Goal: Task Accomplishment & Management: Complete application form

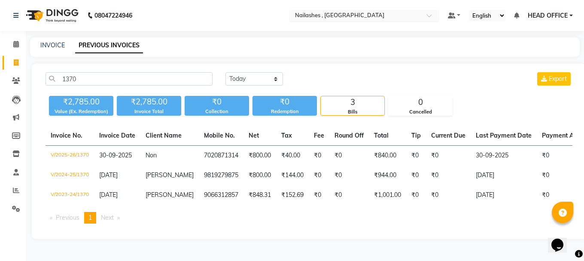
click at [385, 18] on input "text" at bounding box center [355, 16] width 125 height 9
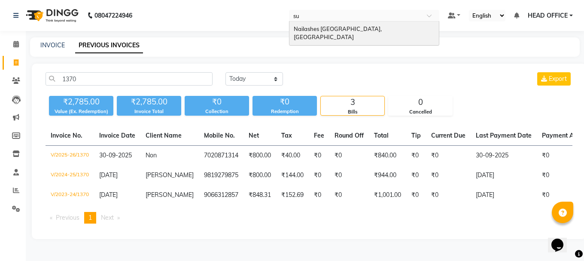
type input "sur"
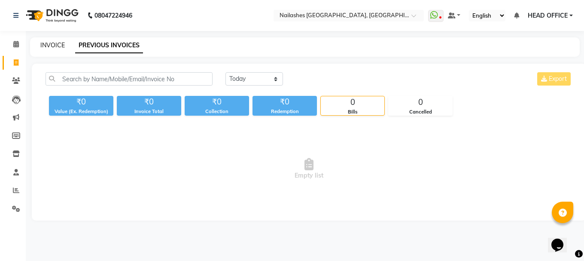
click at [53, 44] on link "INVOICE" at bounding box center [52, 45] width 24 height 8
select select "8442"
select select "service"
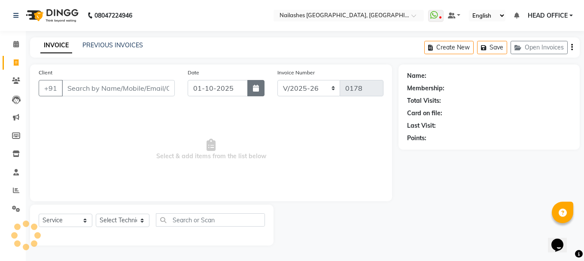
click at [250, 90] on button "button" at bounding box center [255, 88] width 17 height 16
select select "10"
select select "2025"
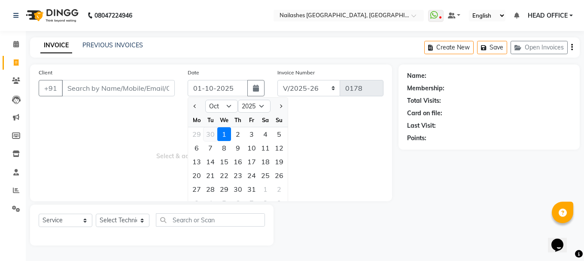
click at [212, 135] on div "30" at bounding box center [211, 134] width 14 height 14
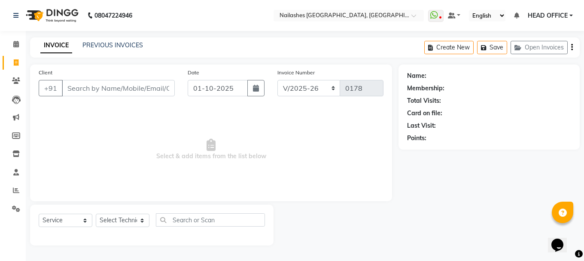
type input "30-09-2025"
click at [113, 90] on input "Client" at bounding box center [118, 88] width 113 height 16
paste input "9898401780"
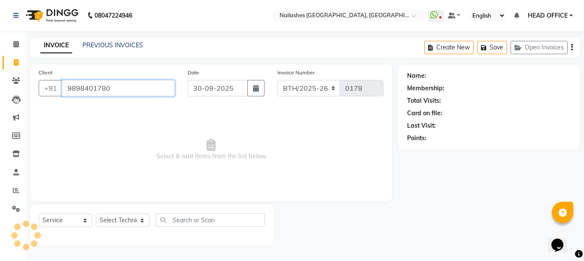
type input "9898401780"
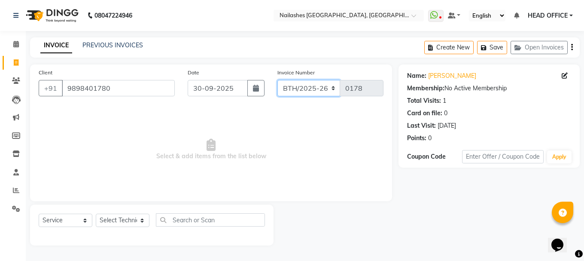
click at [329, 89] on select "BTH/2025-26 RED/2025-26 V/2025 V/2025-26" at bounding box center [308, 88] width 63 height 16
click at [317, 89] on select "BTH/2025-26 RED/2025-26 V/2025 V/2025-26" at bounding box center [308, 88] width 63 height 16
select select "8442"
click at [277, 80] on select "BTH/2025-26 RED/2025-26 V/2025 V/2025-26" at bounding box center [308, 88] width 63 height 16
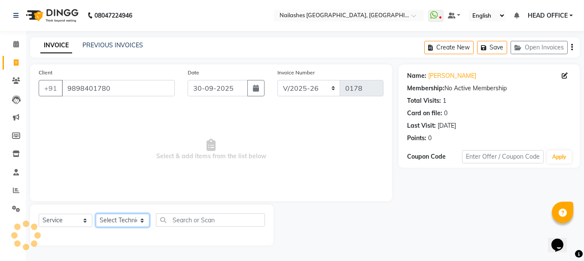
click at [131, 219] on select "Select Technician Arpanja Gurung AVANTIKA PATEL JASKARAN SINGH Kanhaiya Thakur …" at bounding box center [123, 219] width 54 height 13
select select "90885"
click at [96, 213] on select "Select Technician Arpanja Gurung AVANTIKA PATEL JASKARAN SINGH Kanhaiya Thakur …" at bounding box center [123, 219] width 54 height 13
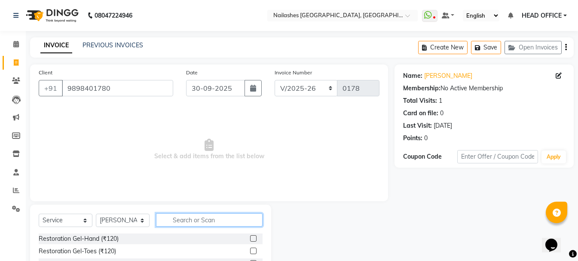
click at [201, 221] on input "text" at bounding box center [209, 219] width 107 height 13
type input "g"
type input "sol"
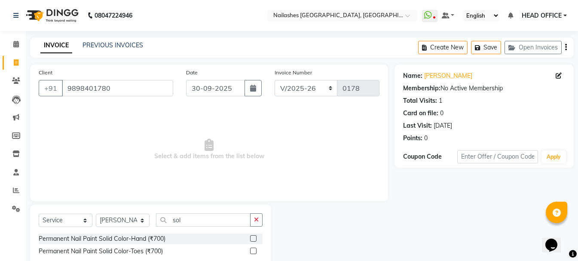
click at [256, 233] on div at bounding box center [256, 238] width 12 height 11
click at [254, 238] on label at bounding box center [253, 238] width 6 height 6
click at [254, 238] on input "checkbox" at bounding box center [253, 239] width 6 height 6
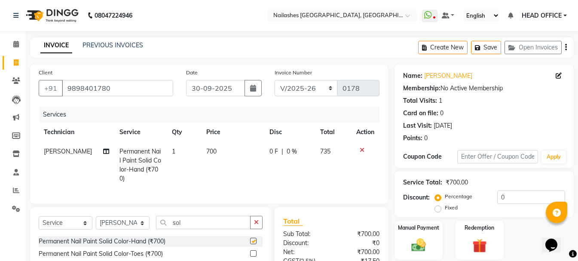
checkbox input "false"
click at [256, 225] on button "button" at bounding box center [256, 222] width 12 height 13
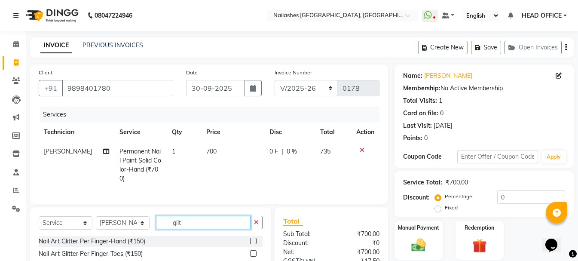
type input "glit"
click at [255, 244] on label at bounding box center [253, 241] width 6 height 6
click at [255, 244] on input "checkbox" at bounding box center [253, 241] width 6 height 6
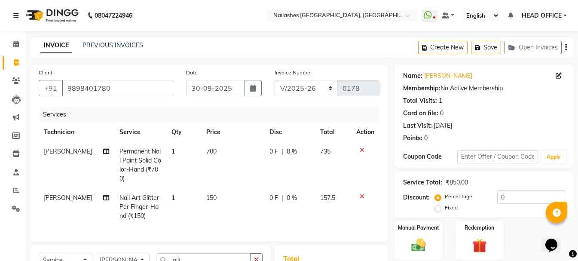
checkbox input "false"
click at [180, 195] on td "1" at bounding box center [183, 206] width 35 height 37
select select "90885"
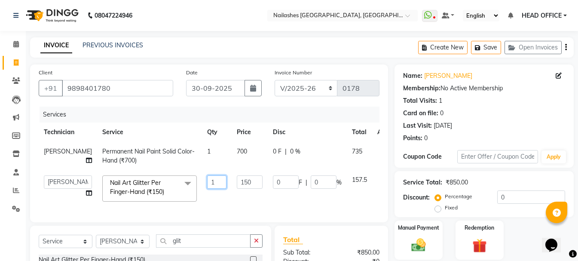
drag, startPoint x: 201, startPoint y: 189, endPoint x: 186, endPoint y: 192, distance: 15.9
click at [202, 192] on td "1" at bounding box center [217, 188] width 30 height 37
type input "2"
click at [255, 207] on tr "Arpanja Gurung AVANTIKA PATEL JASKARAN SINGH Kanhaiya Thakur MANAGER Owner RUCH…" at bounding box center [220, 188] width 362 height 37
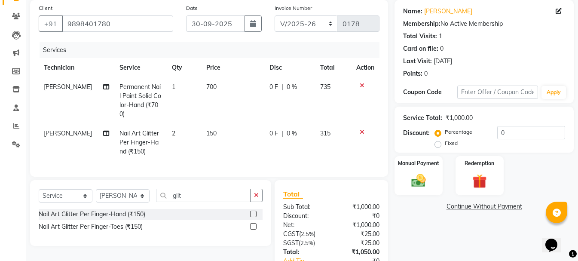
scroll to position [86, 0]
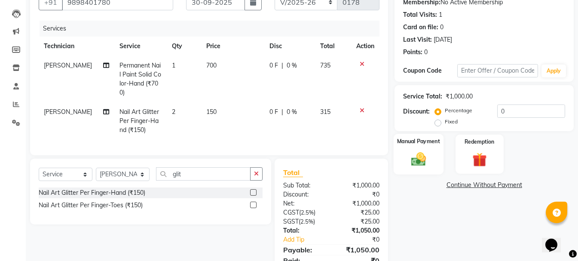
click at [431, 153] on div "Manual Payment" at bounding box center [418, 154] width 50 height 41
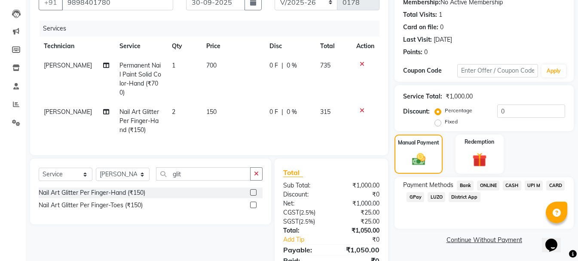
click at [511, 183] on span "CASH" at bounding box center [511, 185] width 18 height 10
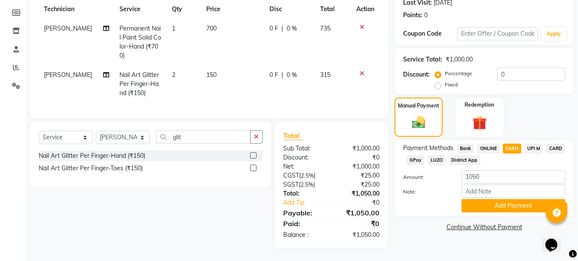
scroll to position [129, 0]
click at [497, 199] on button "Add Payment" at bounding box center [513, 205] width 104 height 13
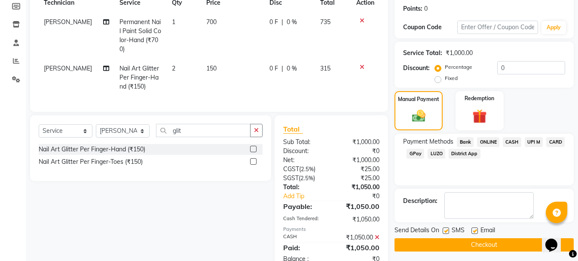
click at [447, 243] on button "Checkout" at bounding box center [483, 244] width 179 height 13
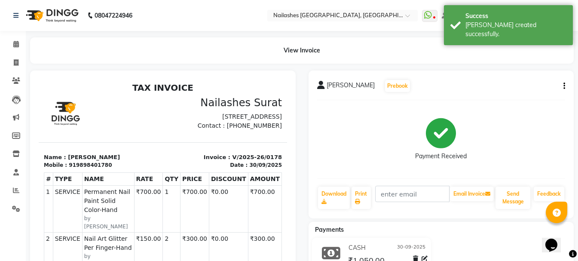
select select "service"
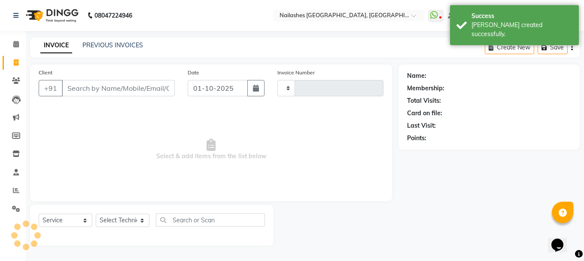
type input "0179"
select select "8442"
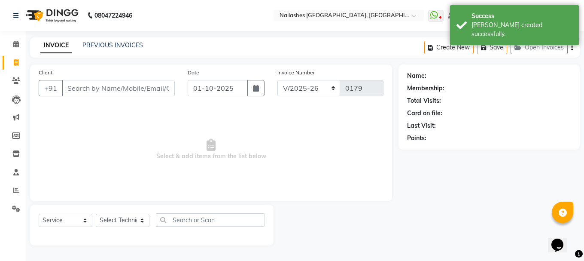
click at [125, 92] on input "Client" at bounding box center [118, 88] width 113 height 16
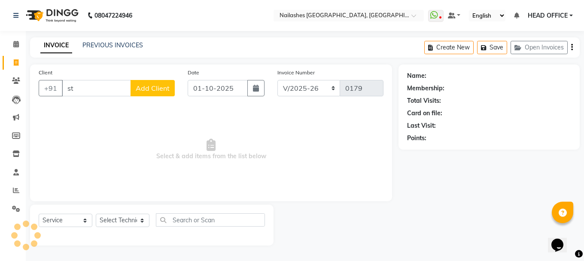
type input "s"
type input "h"
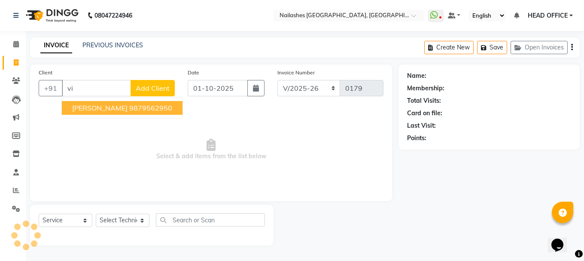
type input "v"
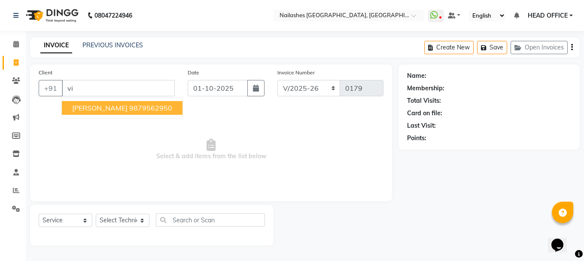
type input "v"
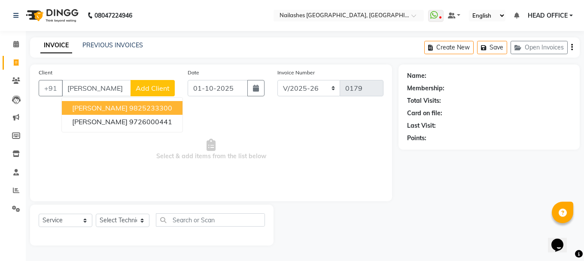
click at [114, 85] on input "sonam" at bounding box center [96, 88] width 69 height 16
type input "s"
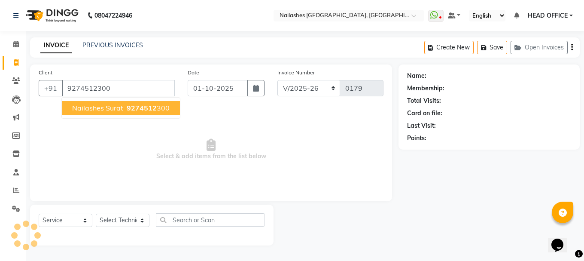
type input "9274512300"
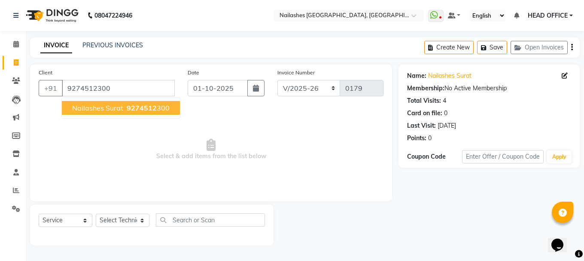
click at [118, 107] on span "nailashes surat" at bounding box center [97, 108] width 51 height 9
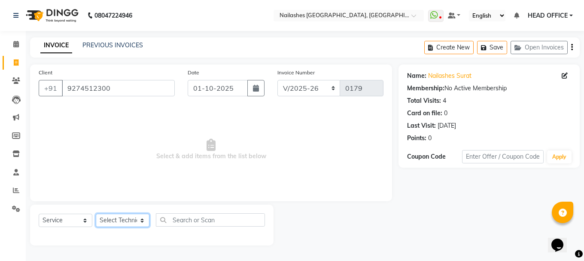
click at [127, 218] on select "Select Technician Arpanja Gurung AVANTIKA PATEL JASKARAN SINGH Kanhaiya Thakur …" at bounding box center [123, 219] width 54 height 13
select select "83857"
click at [96, 213] on select "Select Technician Arpanja Gurung AVANTIKA PATEL JASKARAN SINGH Kanhaiya Thakur …" at bounding box center [123, 219] width 54 height 13
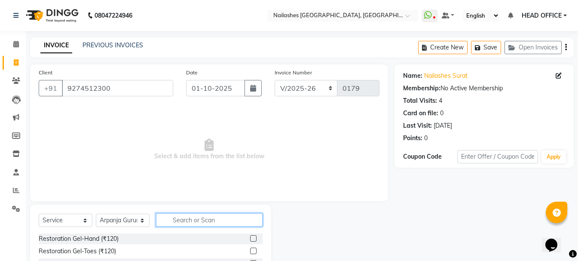
click at [188, 222] on input "text" at bounding box center [209, 219] width 107 height 13
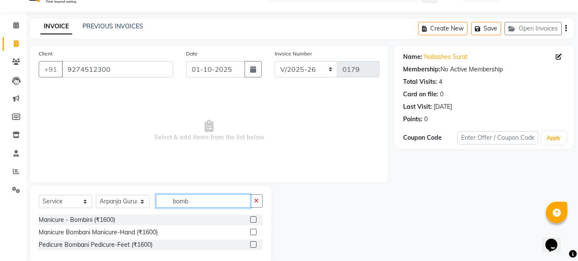
scroll to position [35, 0]
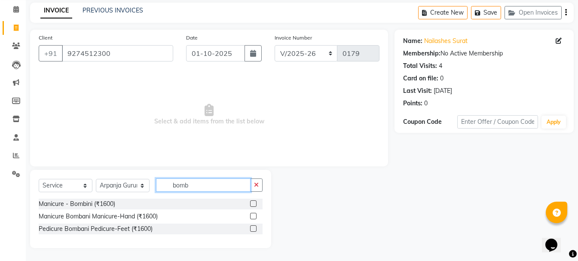
type input "bomb"
click at [254, 229] on label at bounding box center [253, 228] width 6 height 6
click at [254, 229] on input "checkbox" at bounding box center [253, 229] width 6 height 6
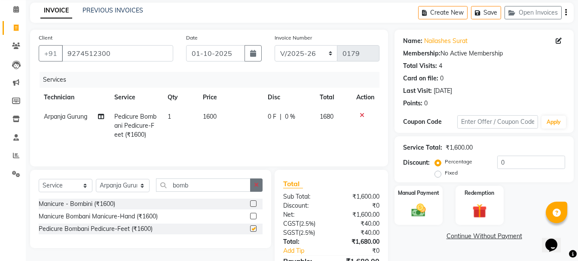
checkbox input "false"
click at [256, 184] on icon "button" at bounding box center [256, 185] width 5 height 6
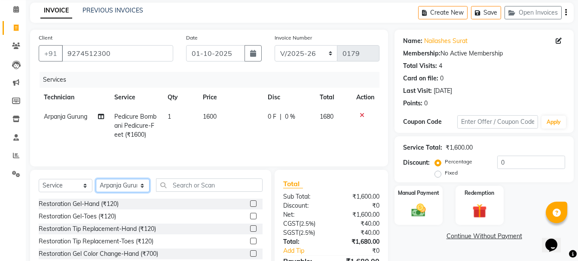
click at [131, 186] on select "Select Technician Arpanja Gurung AVANTIKA PATEL JASKARAN SINGH Kanhaiya Thakur …" at bounding box center [123, 185] width 54 height 13
select select "87528"
click at [96, 179] on select "Select Technician Arpanja Gurung AVANTIKA PATEL JASKARAN SINGH Kanhaiya Thakur …" at bounding box center [123, 185] width 54 height 13
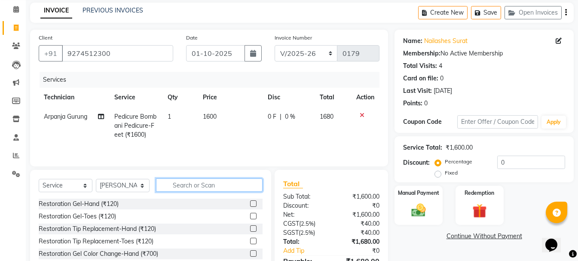
click at [200, 186] on input "text" at bounding box center [209, 184] width 107 height 13
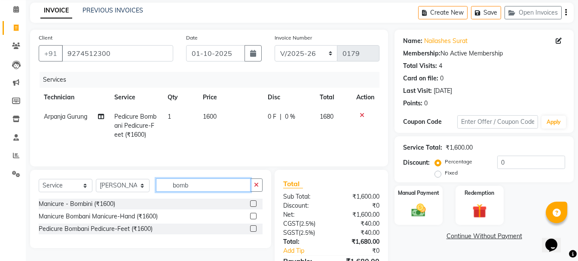
type input "bomb"
click at [254, 229] on label at bounding box center [253, 228] width 6 height 6
click at [254, 229] on input "checkbox" at bounding box center [253, 229] width 6 height 6
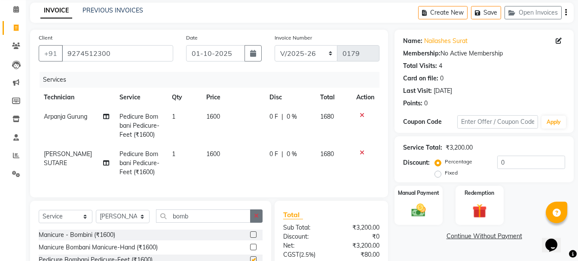
checkbox input "false"
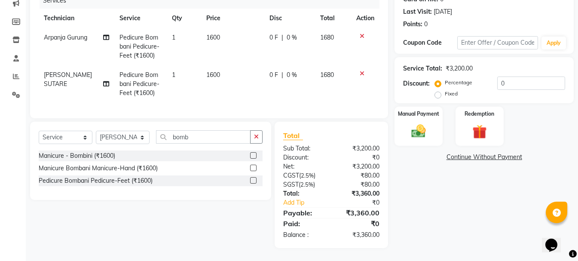
scroll to position [120, 0]
click at [257, 135] on icon "button" at bounding box center [256, 137] width 5 height 6
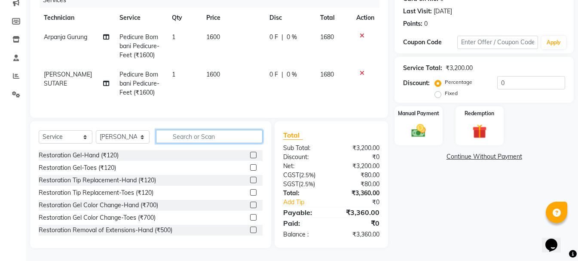
click at [223, 135] on input "text" at bounding box center [209, 136] width 107 height 13
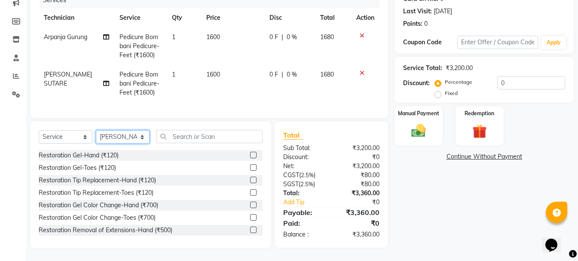
click at [129, 132] on select "Select Technician Arpanja Gurung AVANTIKA PATEL JASKARAN SINGH Kanhaiya Thakur …" at bounding box center [123, 136] width 54 height 13
select select "92218"
click at [96, 131] on select "Select Technician Arpanja Gurung AVANTIKA PATEL JASKARAN SINGH Kanhaiya Thakur …" at bounding box center [123, 136] width 54 height 13
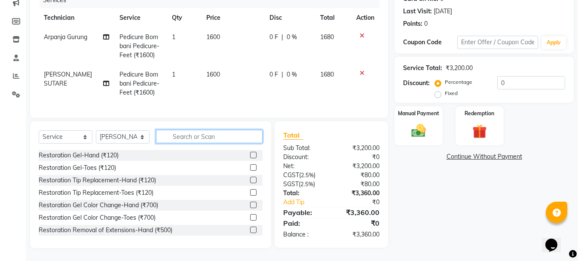
click at [198, 136] on input "text" at bounding box center [209, 136] width 107 height 13
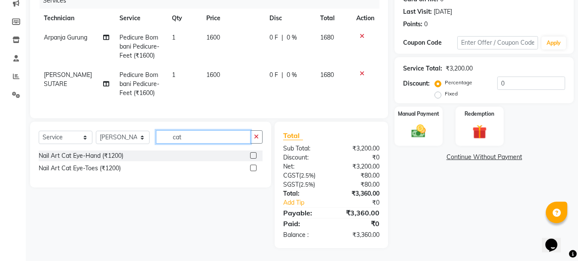
type input "cat"
click at [253, 156] on label at bounding box center [253, 155] width 6 height 6
click at [253, 156] on input "checkbox" at bounding box center [253, 156] width 6 height 6
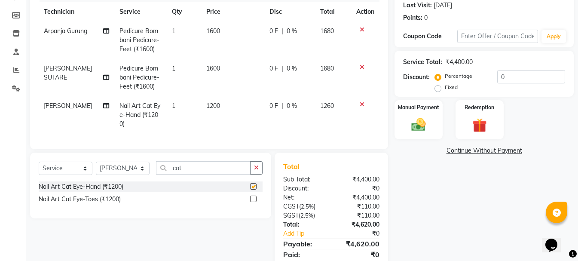
checkbox input "false"
click at [210, 104] on span "1200" at bounding box center [213, 106] width 14 height 8
select select "92218"
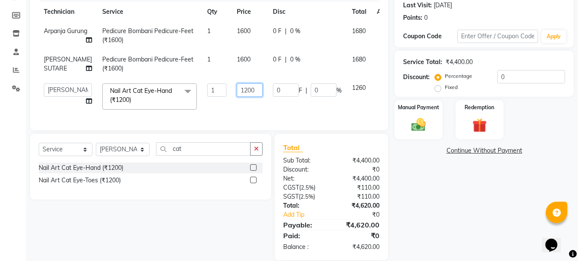
click at [237, 90] on input "1200" at bounding box center [250, 89] width 26 height 13
type input "1100"
click at [247, 109] on td "1100" at bounding box center [249, 96] width 36 height 37
select select "92218"
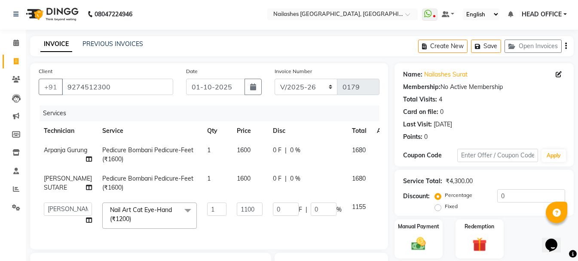
scroll to position [0, 0]
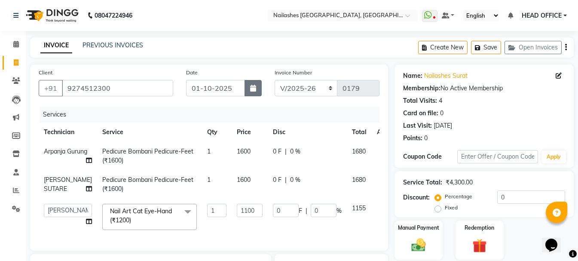
click at [257, 84] on button "button" at bounding box center [252, 88] width 17 height 16
select select "10"
select select "2025"
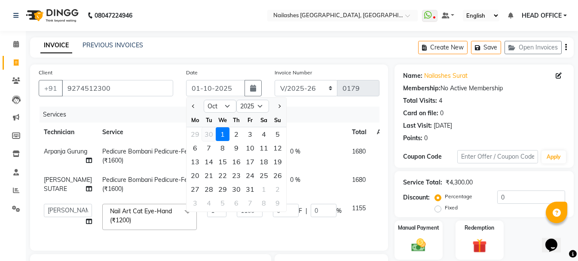
click at [207, 132] on div "30" at bounding box center [209, 134] width 14 height 14
type input "30-09-2025"
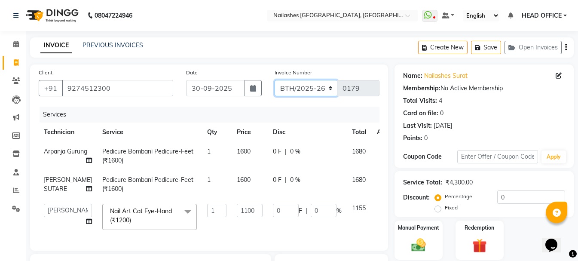
click at [323, 90] on select "BTH/2025-26 RED/2025-26 V/2025 V/2025-26" at bounding box center [305, 88] width 63 height 16
select select "8442"
click at [274, 80] on select "BTH/2025-26 RED/2025-26 V/2025 V/2025-26" at bounding box center [305, 88] width 63 height 16
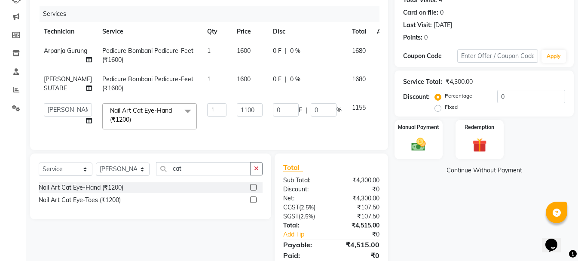
scroll to position [129, 0]
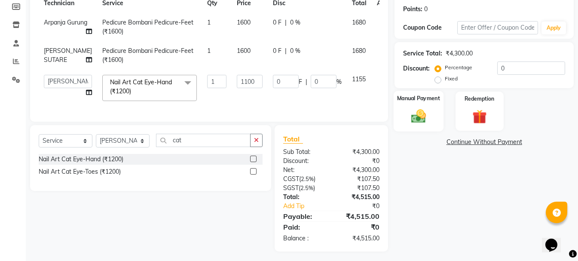
click at [412, 112] on img at bounding box center [418, 115] width 24 height 17
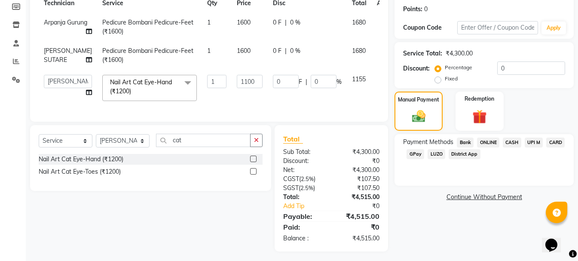
click at [513, 141] on span "CASH" at bounding box center [511, 142] width 18 height 10
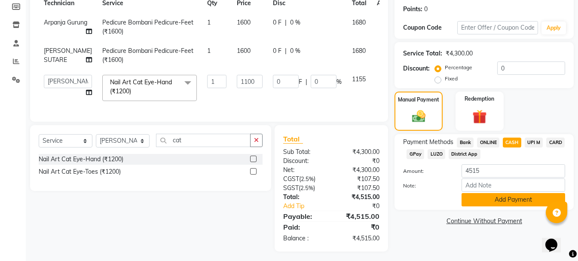
click at [503, 203] on button "Add Payment" at bounding box center [513, 199] width 104 height 13
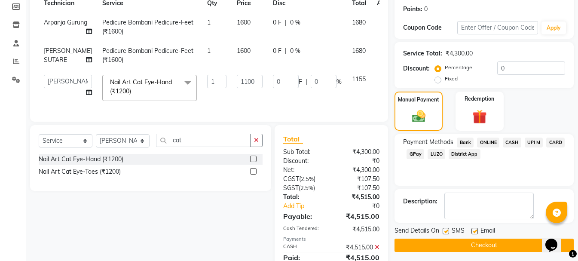
click at [457, 246] on button "Checkout" at bounding box center [483, 244] width 179 height 13
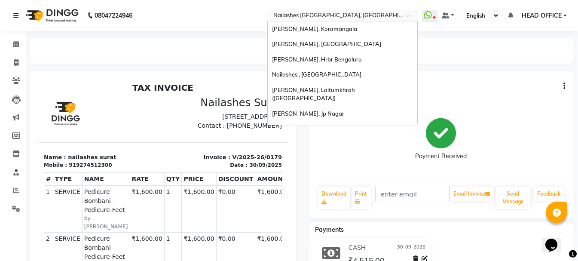
click at [325, 15] on input "text" at bounding box center [333, 16] width 125 height 9
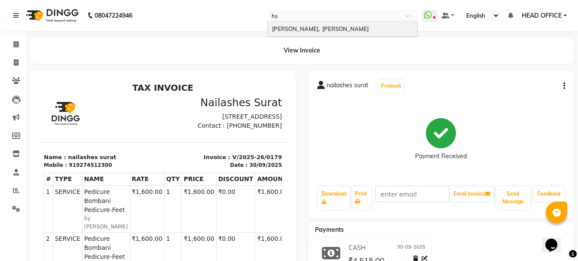
type input "hsr"
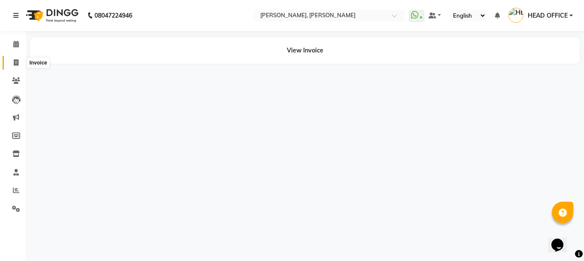
click at [21, 63] on span at bounding box center [16, 63] width 15 height 10
select select "service"
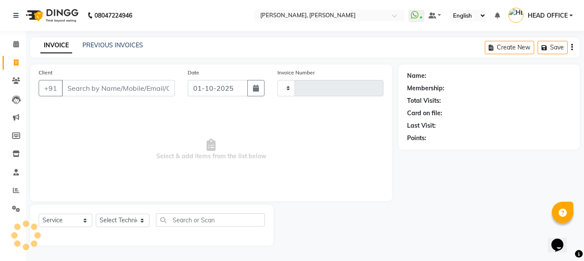
type input "4239"
select select "3767"
click at [86, 48] on link "PREVIOUS INVOICES" at bounding box center [112, 45] width 61 height 8
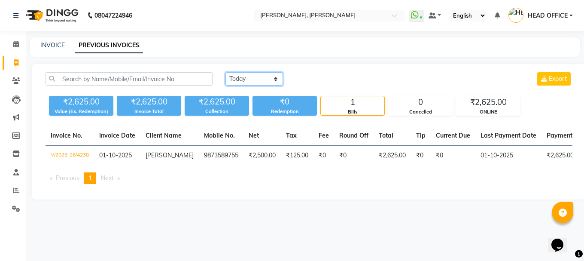
click at [258, 82] on select "[DATE] [DATE] Custom Range" at bounding box center [254, 78] width 58 height 13
select select "range"
click at [225, 72] on select "[DATE] [DATE] Custom Range" at bounding box center [254, 78] width 58 height 13
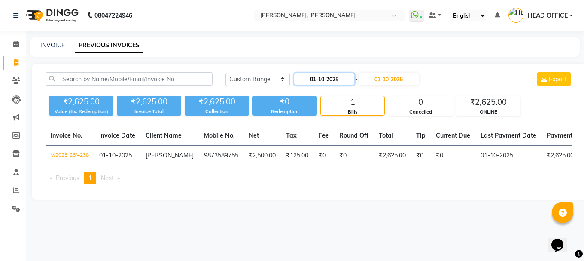
click at [351, 79] on input "01-10-2025" at bounding box center [324, 79] width 60 height 12
select select "10"
select select "2025"
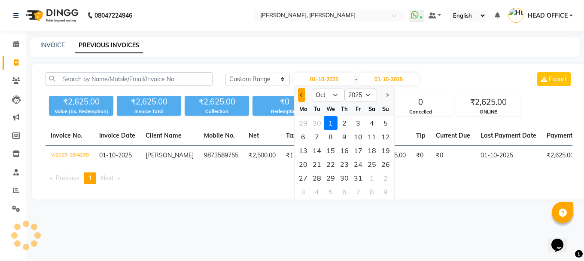
click at [298, 99] on button "Previous month" at bounding box center [301, 95] width 7 height 14
select select "9"
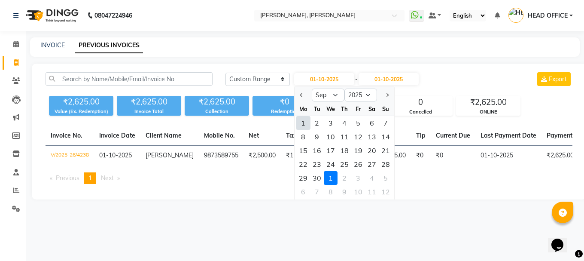
click at [304, 122] on div "1" at bounding box center [303, 123] width 14 height 14
type input "01-09-2025"
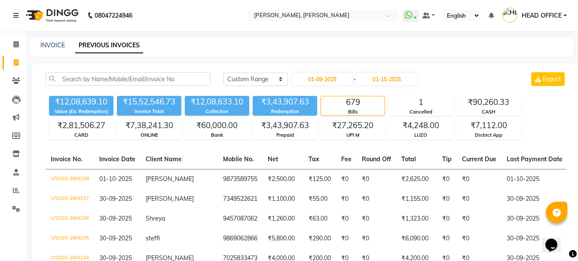
click at [406, 79] on input "01-10-2025" at bounding box center [386, 79] width 60 height 12
select select "10"
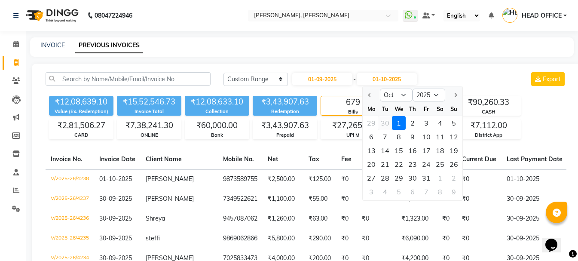
click at [390, 122] on div "30" at bounding box center [385, 123] width 14 height 14
type input "30-09-2025"
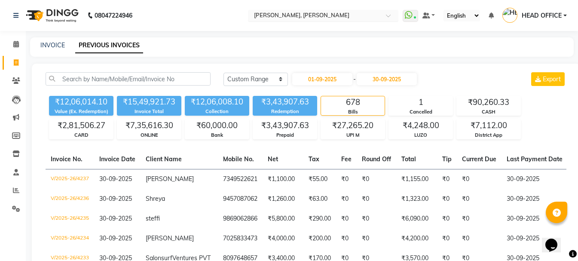
click at [327, 17] on input "text" at bounding box center [314, 16] width 125 height 9
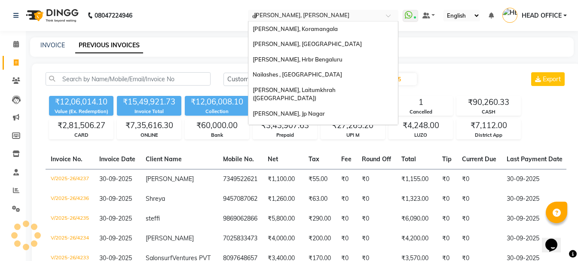
type input "ele"
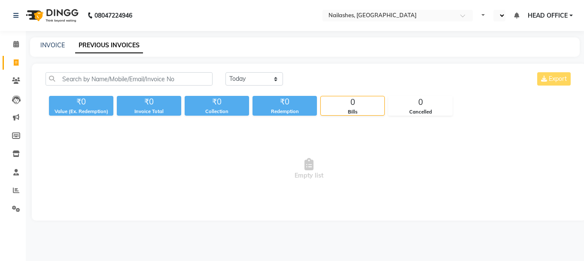
select select "en"
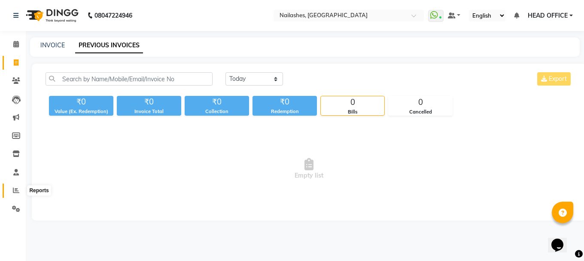
click at [15, 189] on icon at bounding box center [16, 190] width 6 height 6
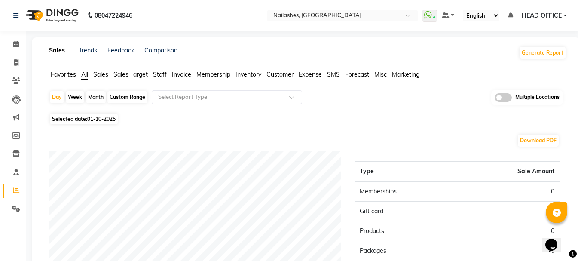
click at [100, 95] on div "Month" at bounding box center [96, 97] width 20 height 12
select select "10"
select select "2025"
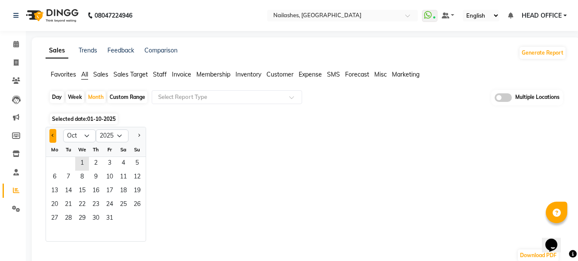
click at [50, 137] on button "Previous month" at bounding box center [52, 136] width 7 height 14
select select "9"
click at [88, 164] on span "3" at bounding box center [82, 164] width 14 height 14
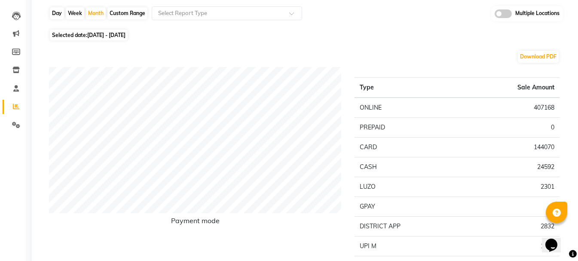
scroll to position [86, 0]
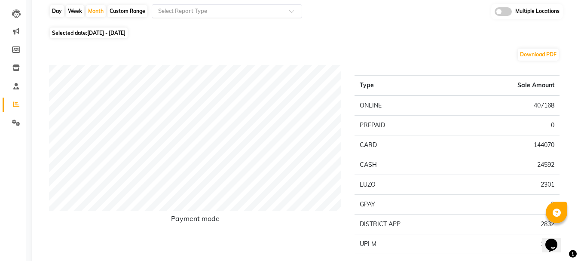
click at [218, 12] on input "text" at bounding box center [218, 11] width 124 height 9
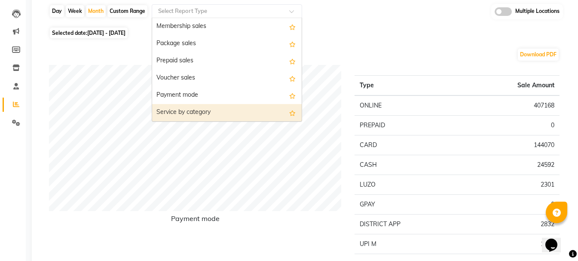
click at [215, 106] on div "Service by category" at bounding box center [226, 112] width 149 height 17
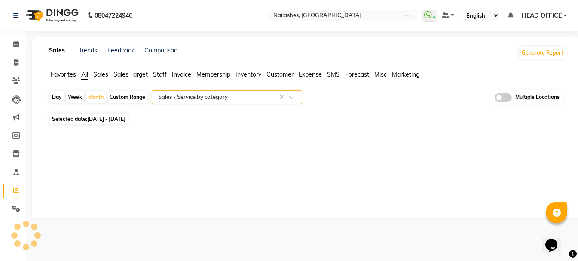
scroll to position [0, 0]
select select "full_report"
select select "csv"
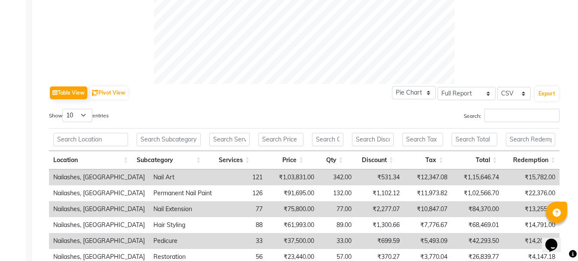
scroll to position [387, 0]
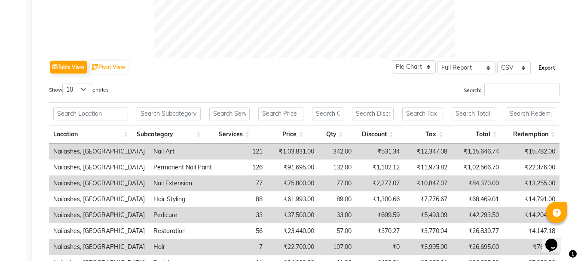
click at [545, 69] on button "Export" at bounding box center [547, 68] width 24 height 15
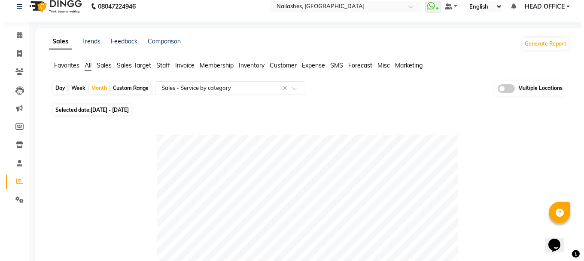
scroll to position [0, 0]
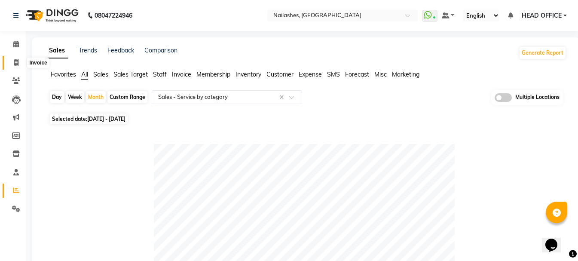
click at [15, 60] on icon at bounding box center [16, 62] width 5 height 6
select select "service"
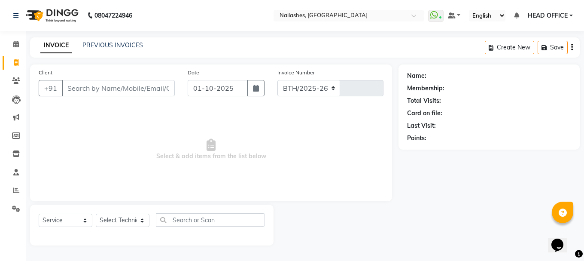
select select "4251"
type input "1964"
click at [286, 20] on input "text" at bounding box center [340, 16] width 125 height 9
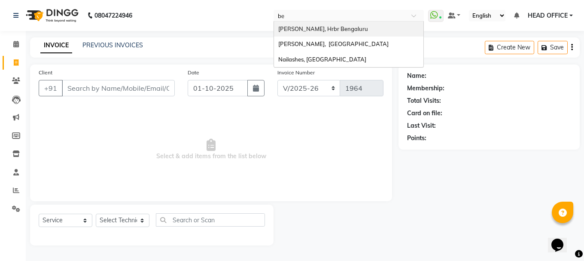
type input "bel"
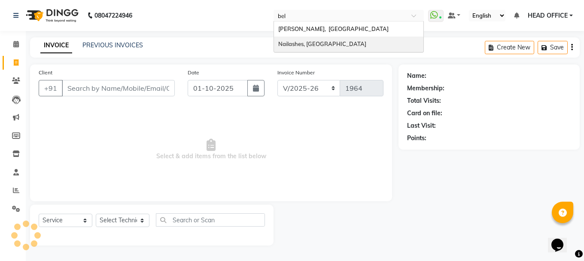
click at [291, 48] on div "Nailashes, [GEOGRAPHIC_DATA]" at bounding box center [348, 44] width 149 height 15
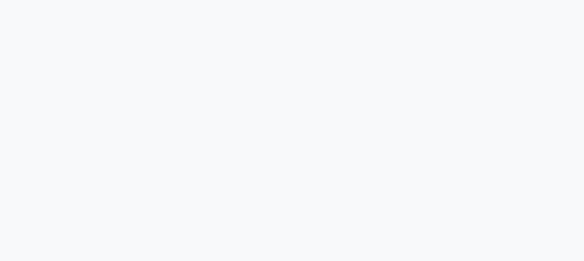
select select "4407"
select select "service"
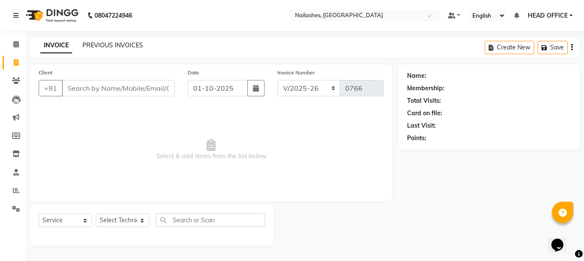
click at [116, 48] on link "PREVIOUS INVOICES" at bounding box center [112, 45] width 61 height 8
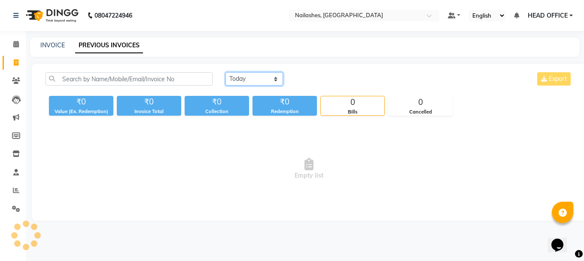
click at [251, 75] on select "[DATE] [DATE] Custom Range" at bounding box center [254, 78] width 58 height 13
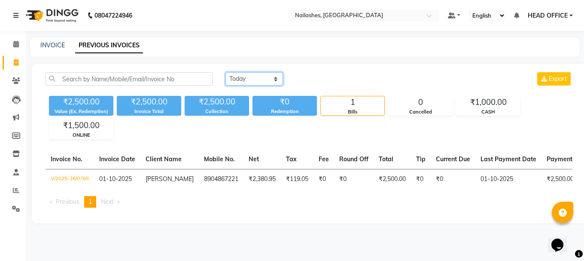
select select "range"
click at [225, 72] on select "[DATE] [DATE] Custom Range" at bounding box center [254, 78] width 58 height 13
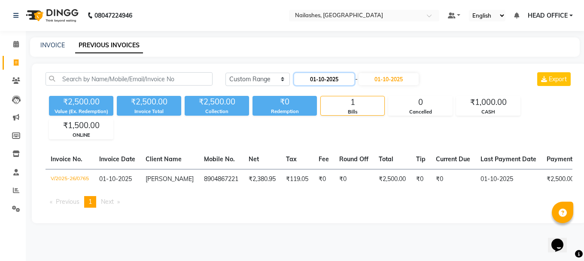
click at [327, 81] on input "01-10-2025" at bounding box center [324, 79] width 60 height 12
select select "10"
select select "2025"
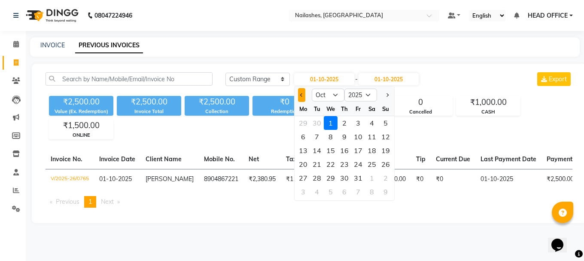
click at [303, 94] on span "Previous month" at bounding box center [301, 94] width 3 height 3
select select "9"
click at [306, 121] on div "1" at bounding box center [303, 123] width 14 height 14
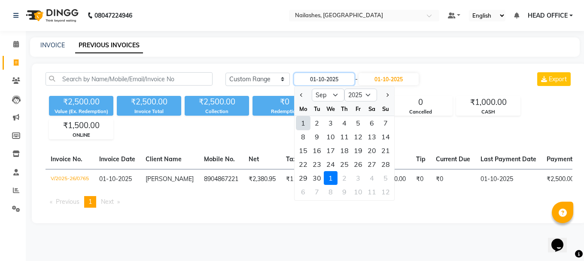
type input "01-09-2025"
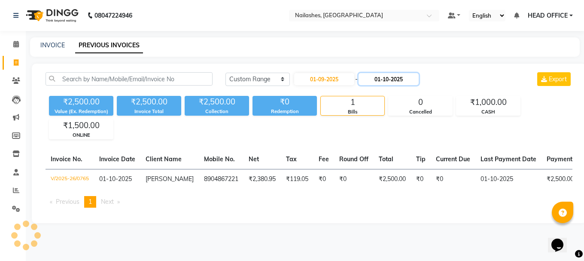
click at [393, 78] on input "01-10-2025" at bounding box center [389, 79] width 60 height 12
select select "10"
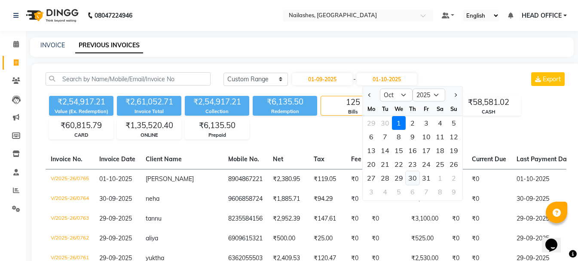
click at [413, 177] on div "30" at bounding box center [412, 178] width 14 height 14
type input "[DATE]"
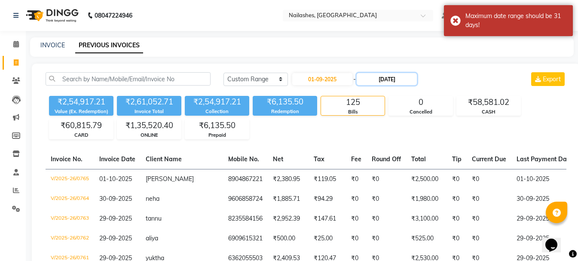
click at [376, 74] on input "30-10-2025" at bounding box center [386, 79] width 60 height 12
select select "10"
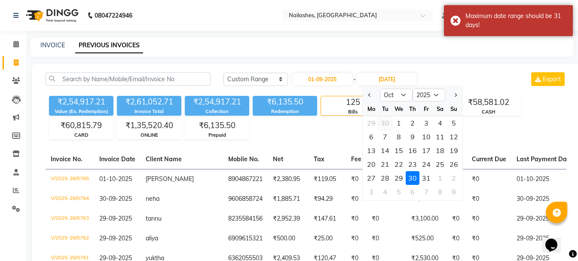
click at [387, 122] on div "30" at bounding box center [385, 123] width 14 height 14
type input "30-09-2025"
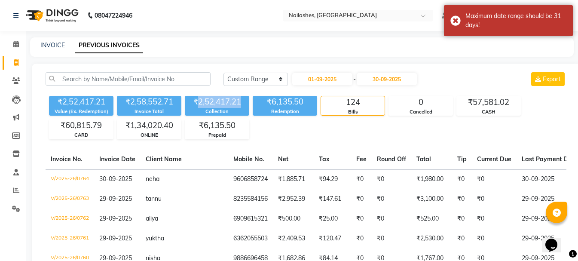
drag, startPoint x: 198, startPoint y: 100, endPoint x: 244, endPoint y: 101, distance: 45.6
click at [244, 101] on div "₹2,52,417.21" at bounding box center [217, 102] width 64 height 12
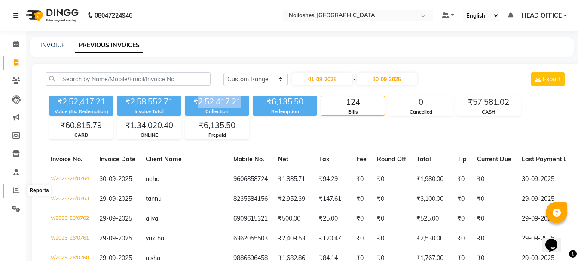
click at [14, 190] on icon at bounding box center [16, 190] width 6 height 6
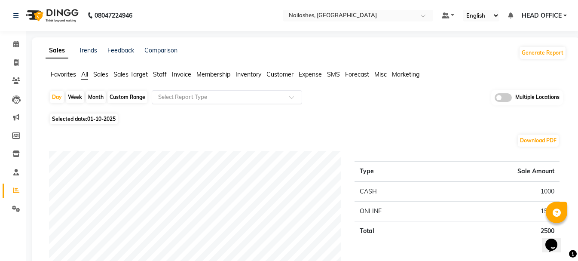
click at [274, 93] on input "text" at bounding box center [218, 97] width 124 height 9
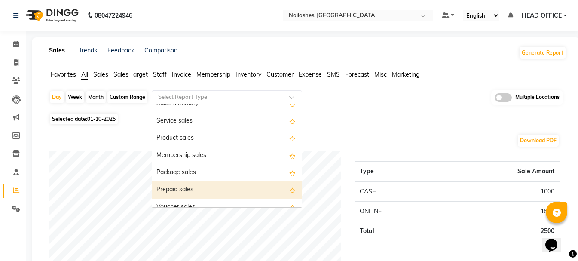
scroll to position [86, 0]
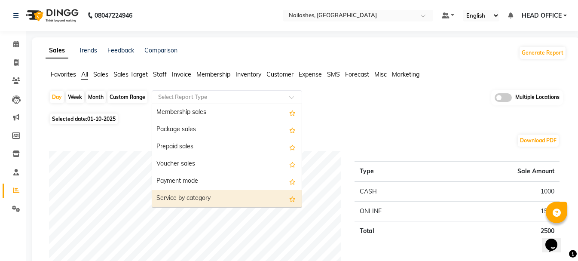
click at [203, 193] on div "Service by category" at bounding box center [226, 198] width 149 height 17
select select "full_report"
select select "csv"
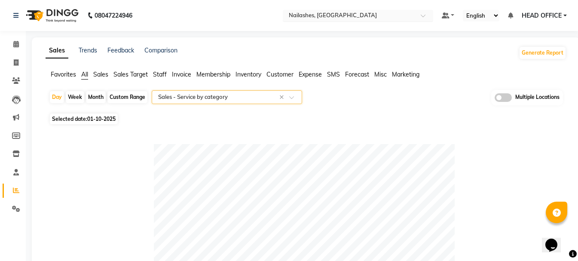
click at [304, 16] on input "text" at bounding box center [349, 16] width 125 height 9
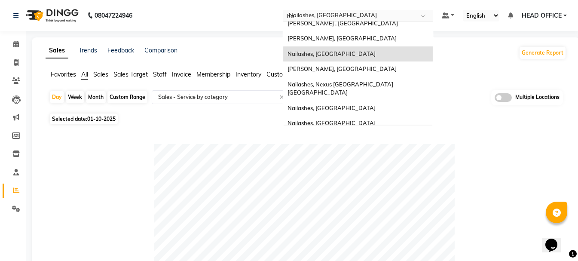
scroll to position [0, 0]
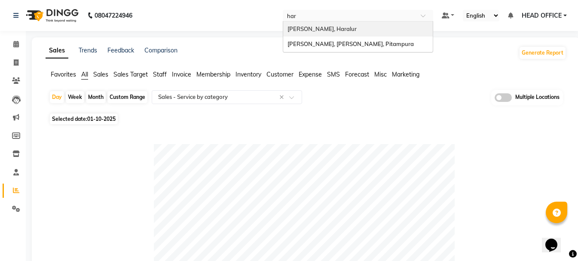
type input "hara"
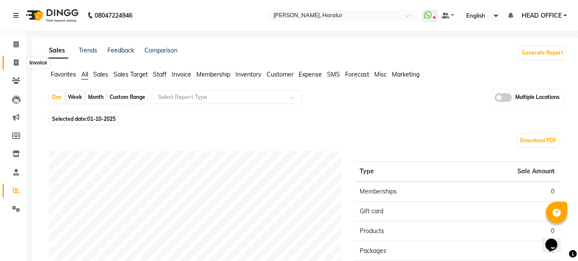
click at [16, 66] on span at bounding box center [16, 63] width 15 height 10
select select "service"
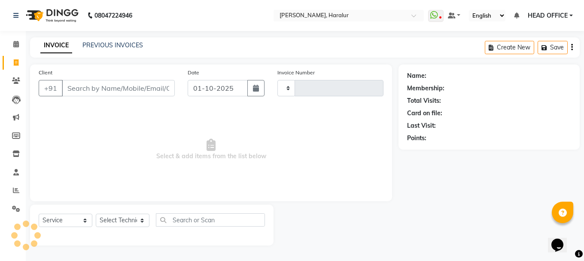
type input "0562"
select select "8259"
click at [97, 43] on link "PREVIOUS INVOICES" at bounding box center [112, 45] width 61 height 8
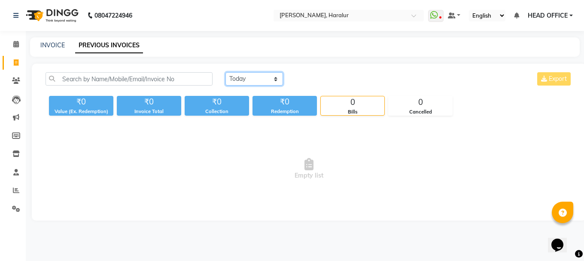
click at [234, 82] on select "[DATE] [DATE] Custom Range" at bounding box center [254, 78] width 58 height 13
select select "range"
click at [225, 72] on select "[DATE] [DATE] Custom Range" at bounding box center [254, 78] width 58 height 13
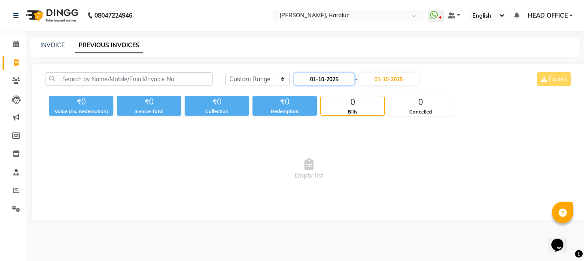
click at [329, 78] on input "01-10-2025" at bounding box center [324, 79] width 60 height 12
select select "10"
select select "2025"
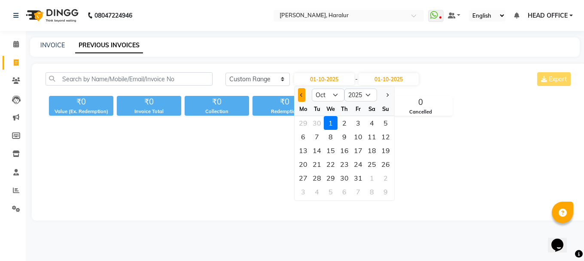
click at [302, 100] on button "Previous month" at bounding box center [301, 95] width 7 height 14
select select "9"
click at [304, 123] on div "1" at bounding box center [303, 123] width 14 height 14
type input "01-09-2025"
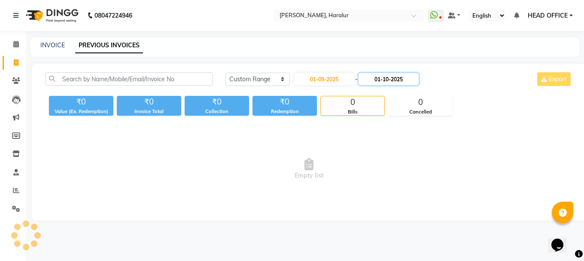
click at [389, 80] on input "01-10-2025" at bounding box center [389, 79] width 60 height 12
select select "10"
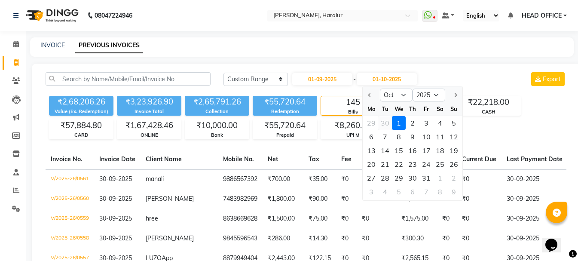
click at [381, 125] on div "30" at bounding box center [385, 123] width 14 height 14
type input "30-09-2025"
